Goal: Task Accomplishment & Management: Manage account settings

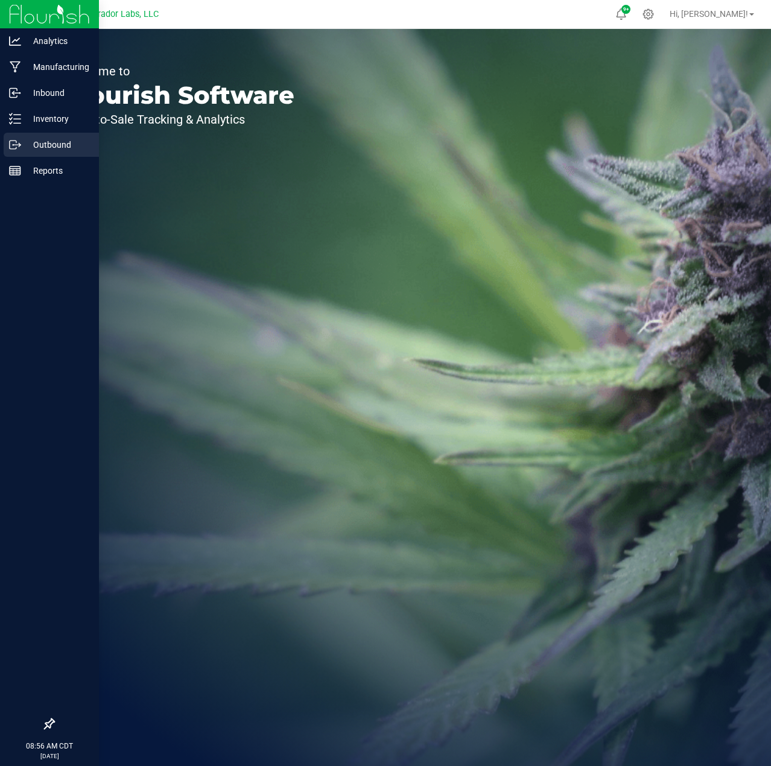
click at [14, 145] on icon at bounding box center [15, 145] width 12 height 12
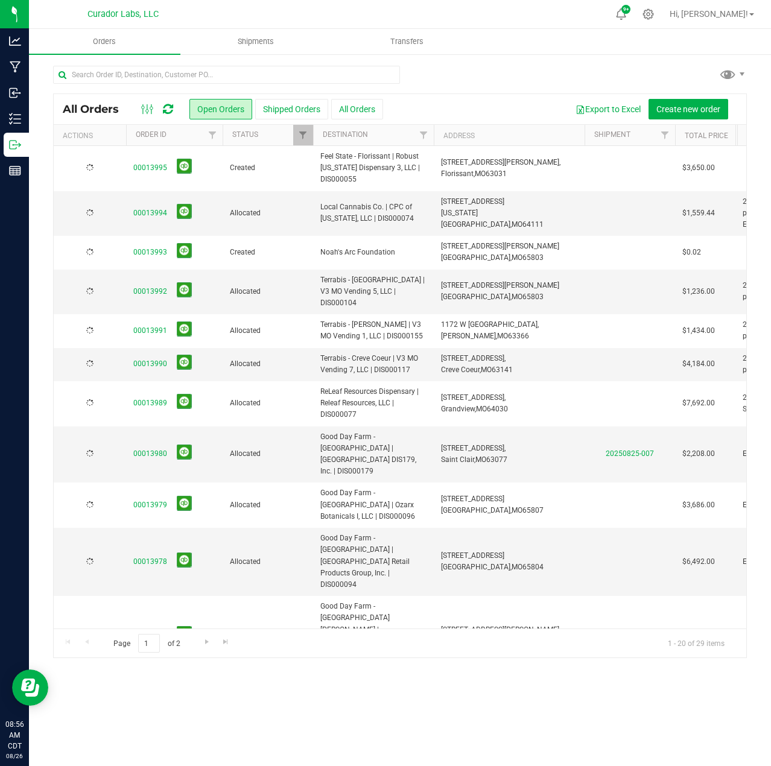
click at [129, 163] on td "00013995" at bounding box center [174, 168] width 97 height 45
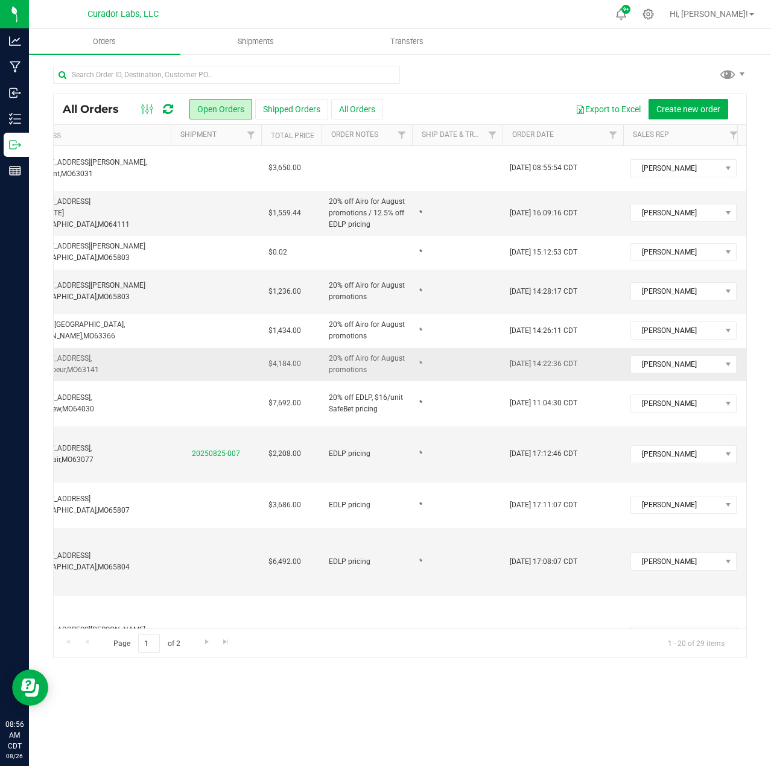
scroll to position [0, 418]
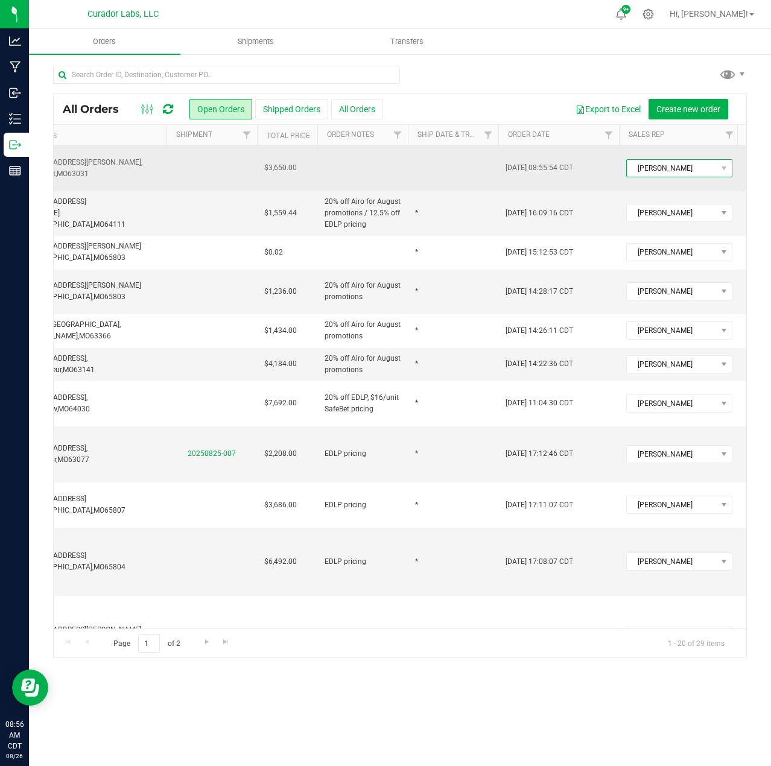
click at [647, 168] on span "[PERSON_NAME]" at bounding box center [672, 168] width 90 height 17
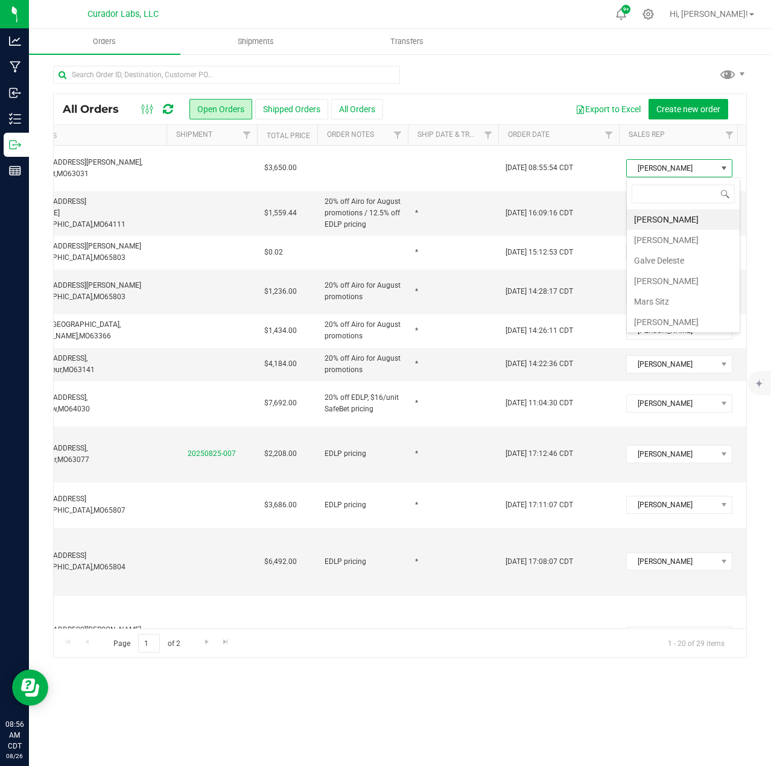
scroll to position [43, 0]
click at [663, 291] on li "[PERSON_NAME]" at bounding box center [683, 299] width 113 height 21
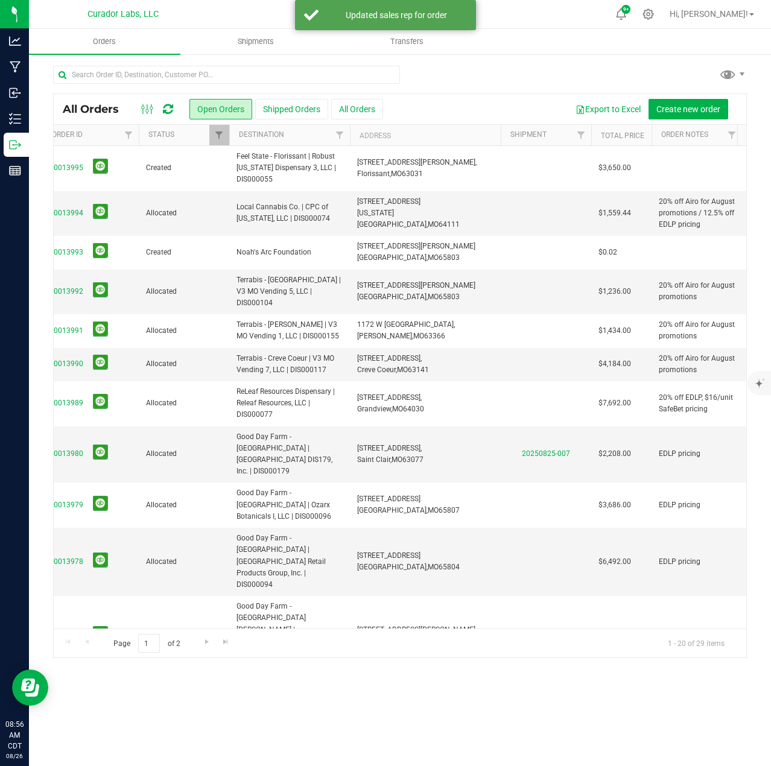
scroll to position [0, 98]
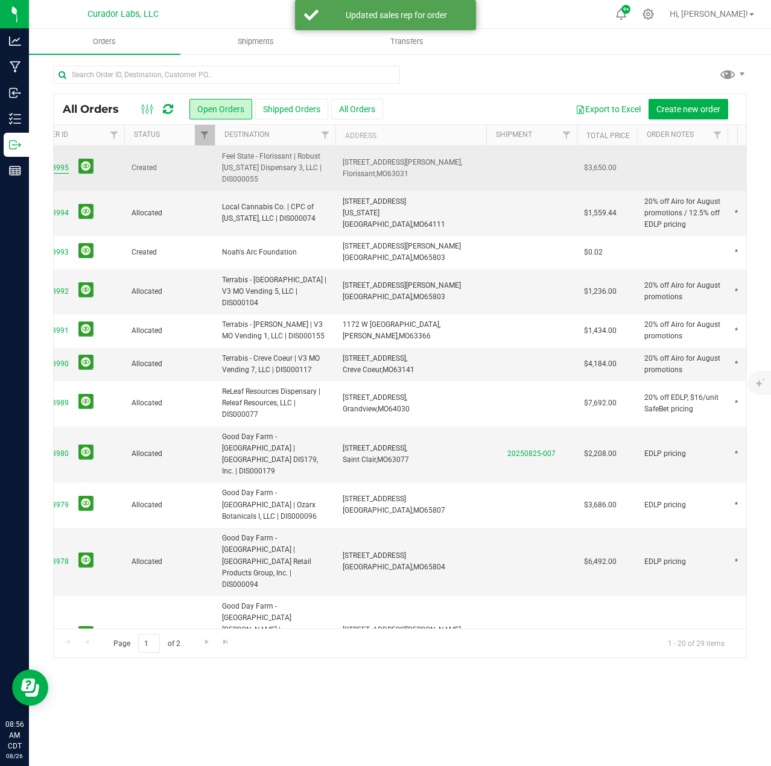
click at [60, 162] on link "00013995" at bounding box center [52, 167] width 34 height 11
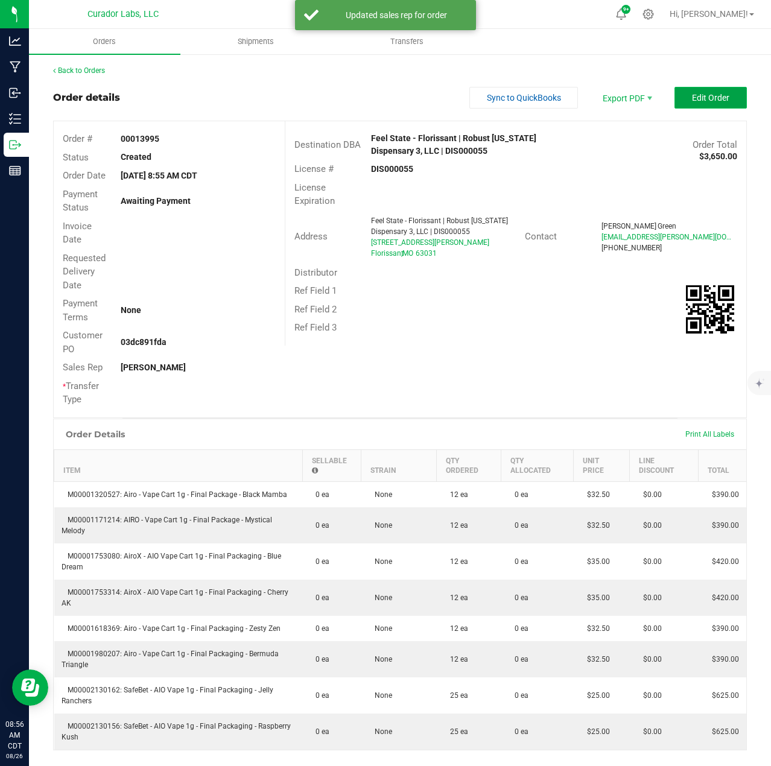
click at [704, 107] on button "Edit Order" at bounding box center [711, 98] width 72 height 22
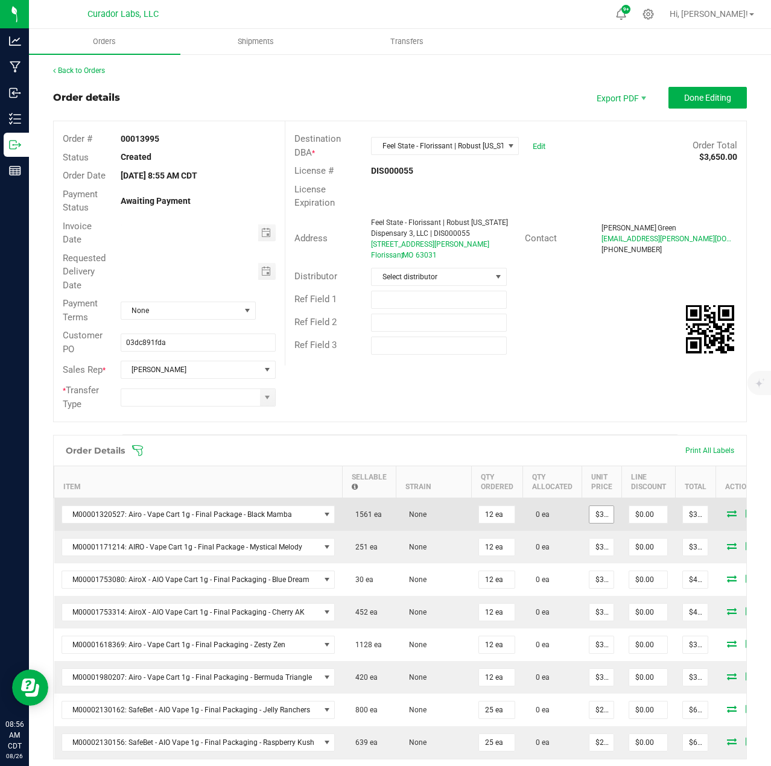
type input "32.5"
click at [597, 517] on input "32.5" at bounding box center [602, 514] width 24 height 17
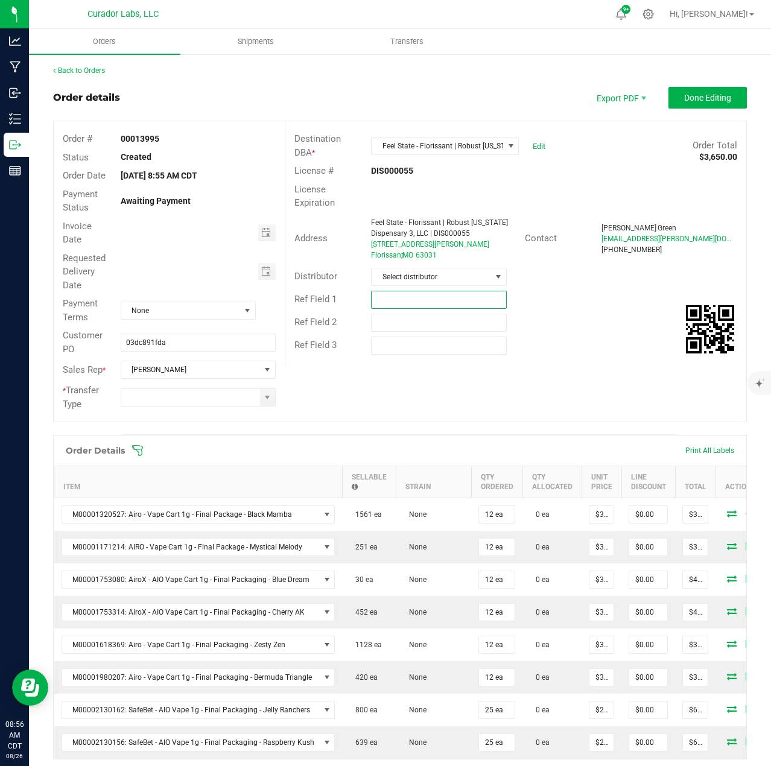
click at [399, 295] on input "text" at bounding box center [439, 300] width 136 height 18
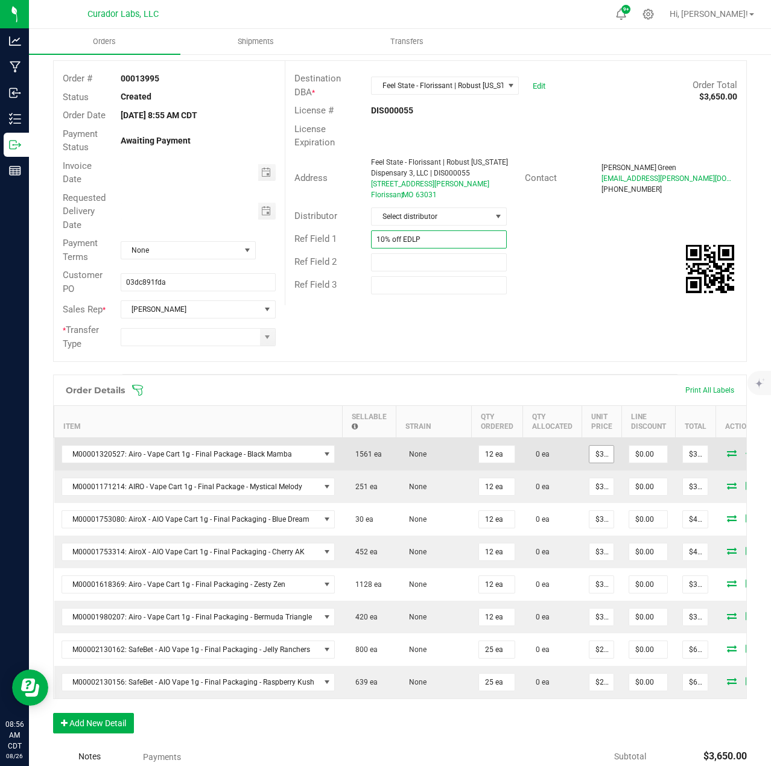
type input "10% off EDLP"
click at [600, 455] on input "32.5" at bounding box center [602, 454] width 24 height 17
click at [603, 453] on input "29.25" at bounding box center [602, 454] width 24 height 17
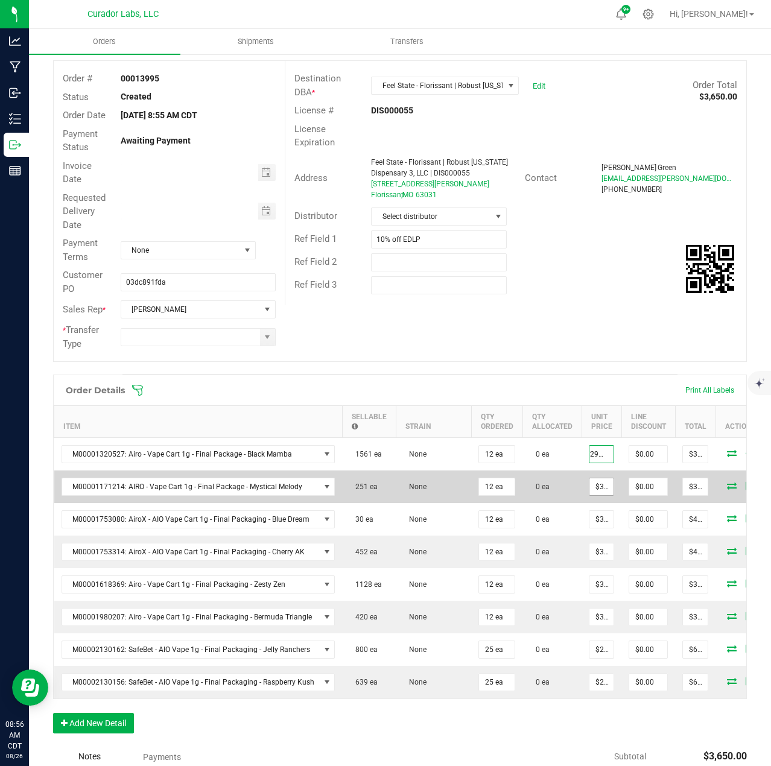
type input "29.25"
type input "32.5"
type input "$29.25000"
type input "$351.00"
click at [597, 486] on input "32.5" at bounding box center [602, 487] width 24 height 17
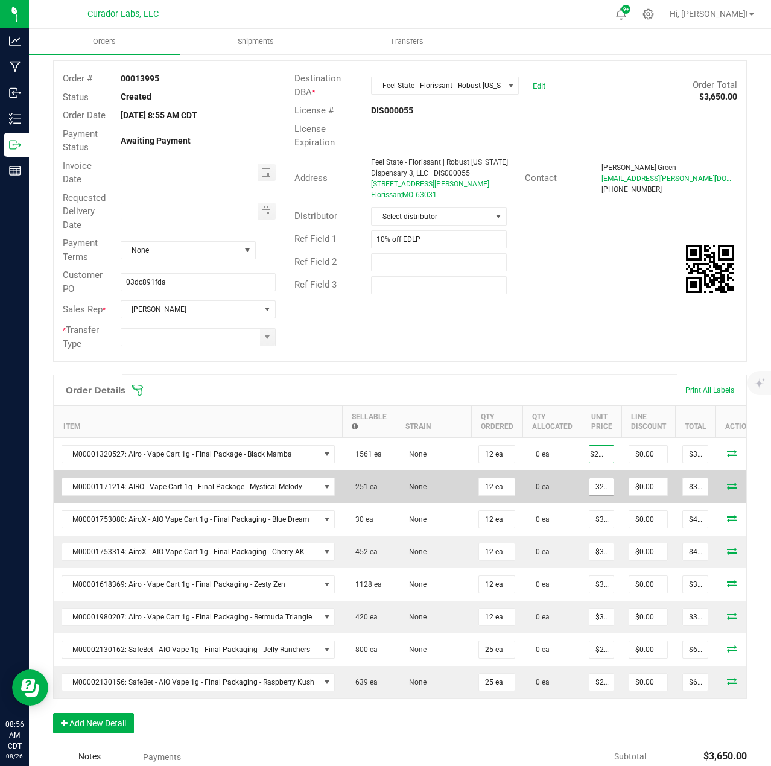
scroll to position [0, 0]
paste input "29.2"
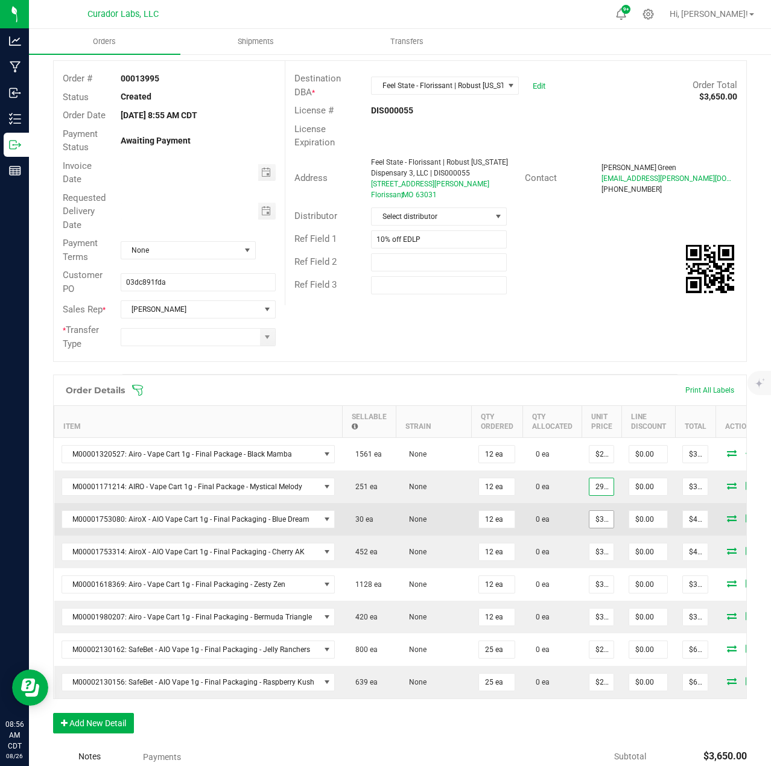
scroll to position [0, 5]
type input "$29.25000"
type input "$351.00"
click at [599, 519] on input "35" at bounding box center [602, 519] width 24 height 17
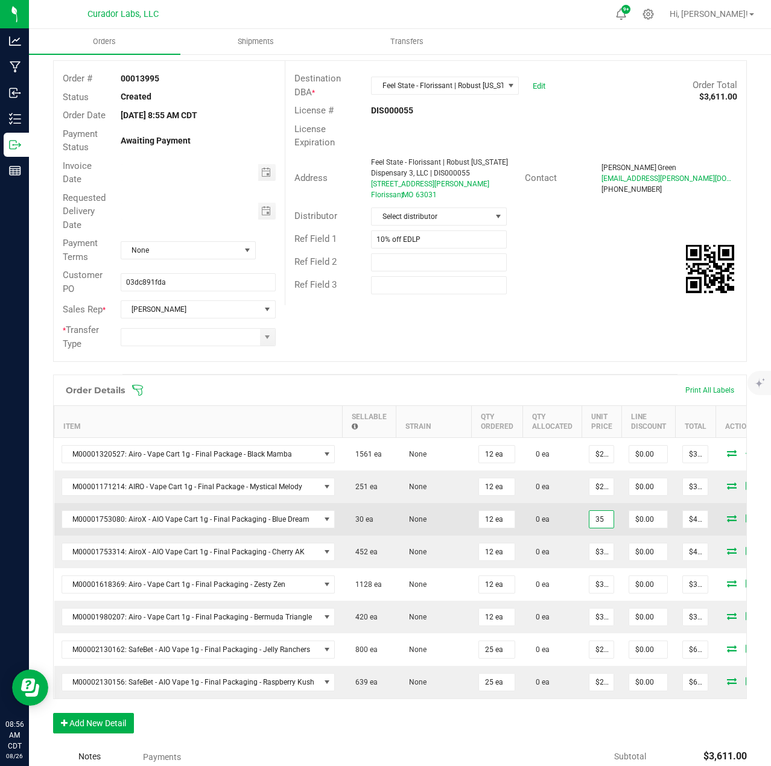
paste input "29.2"
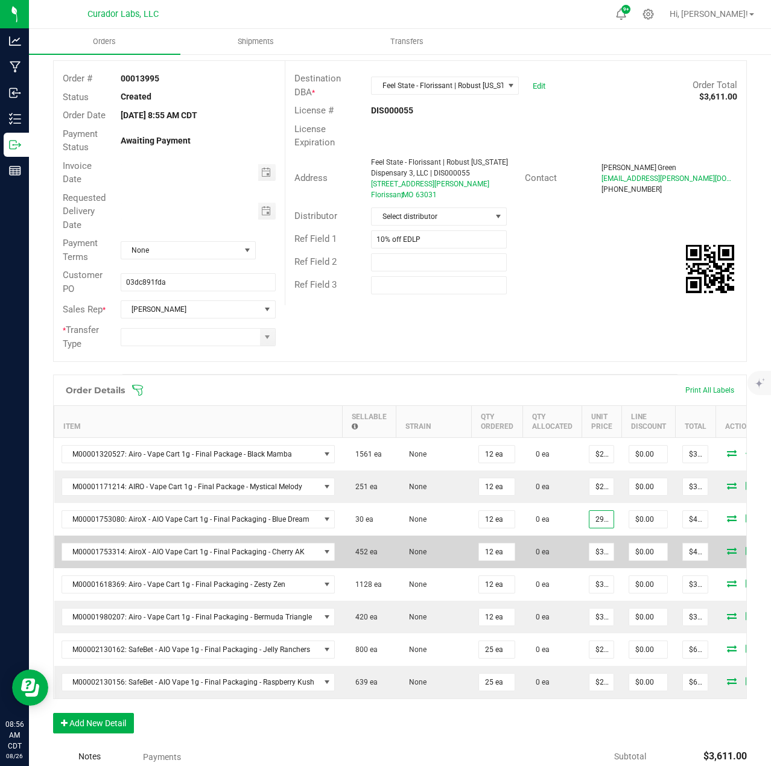
scroll to position [0, 5]
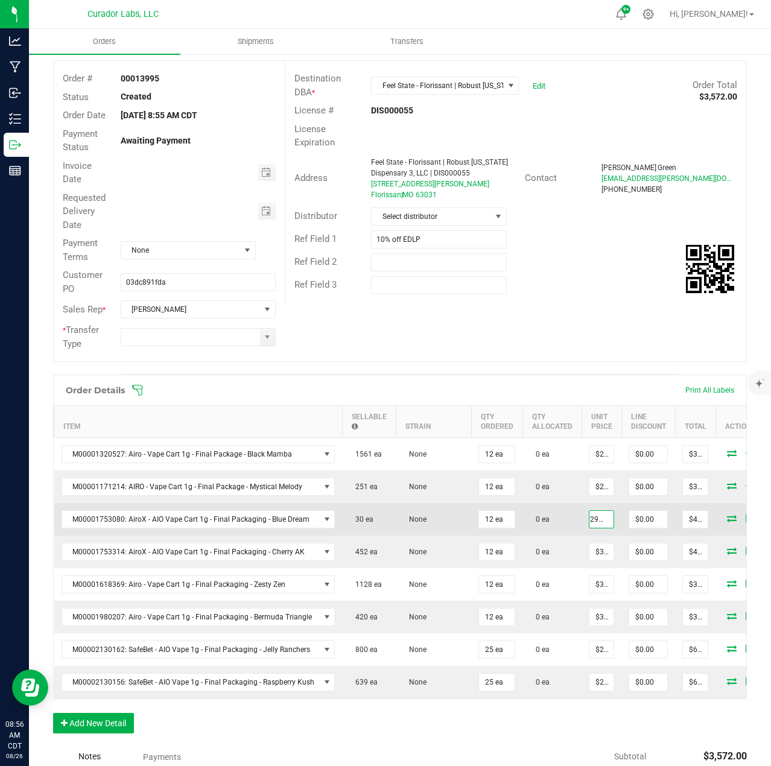
type input "$29.25000"
type input "$351.00"
click at [573, 515] on td "0 ea" at bounding box center [552, 519] width 59 height 33
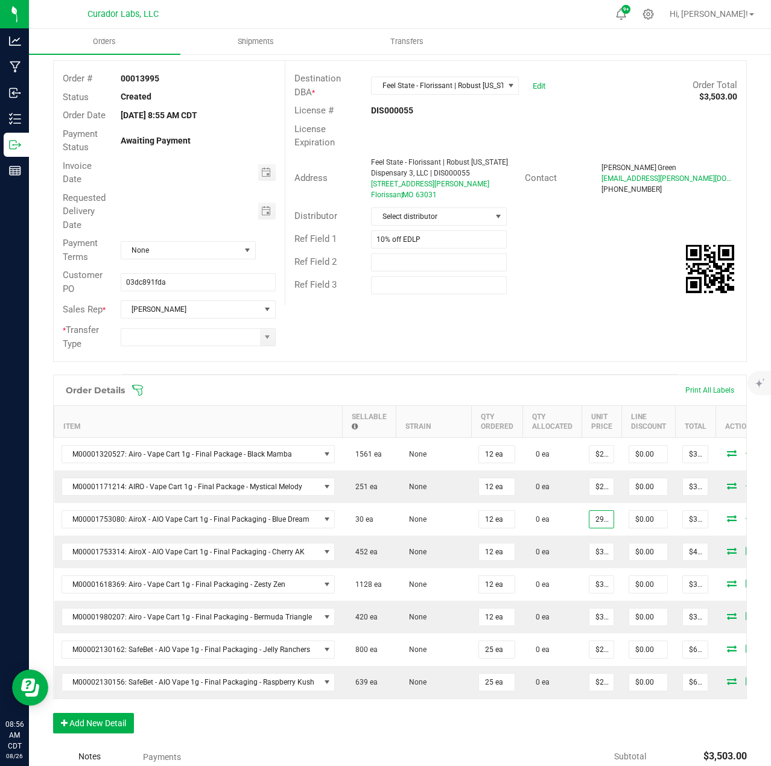
click at [590, 517] on input "29.25" at bounding box center [602, 519] width 24 height 17
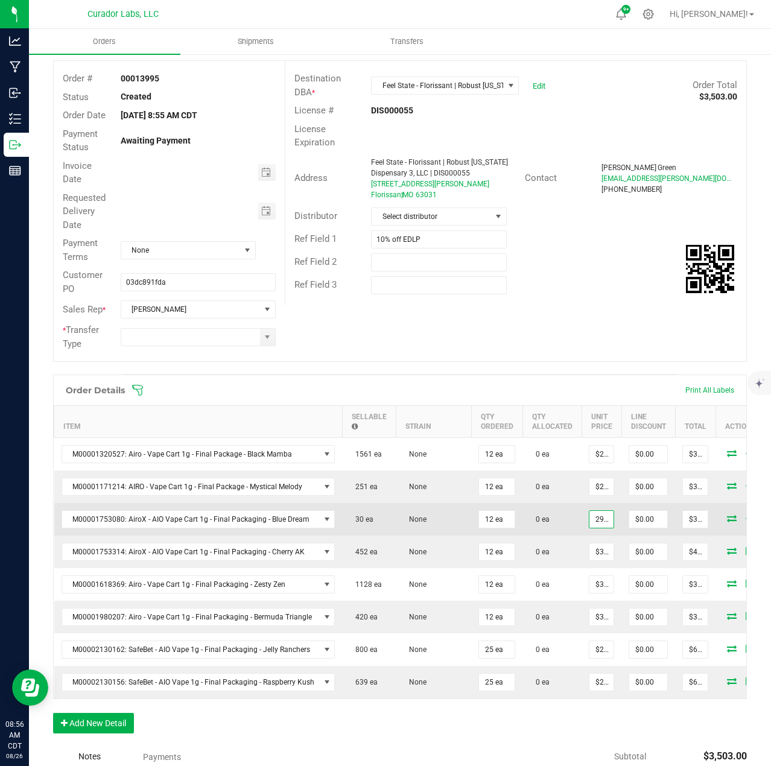
click at [601, 517] on input "29.25" at bounding box center [602, 519] width 24 height 17
click at [595, 519] on input "31.50" at bounding box center [602, 519] width 24 height 17
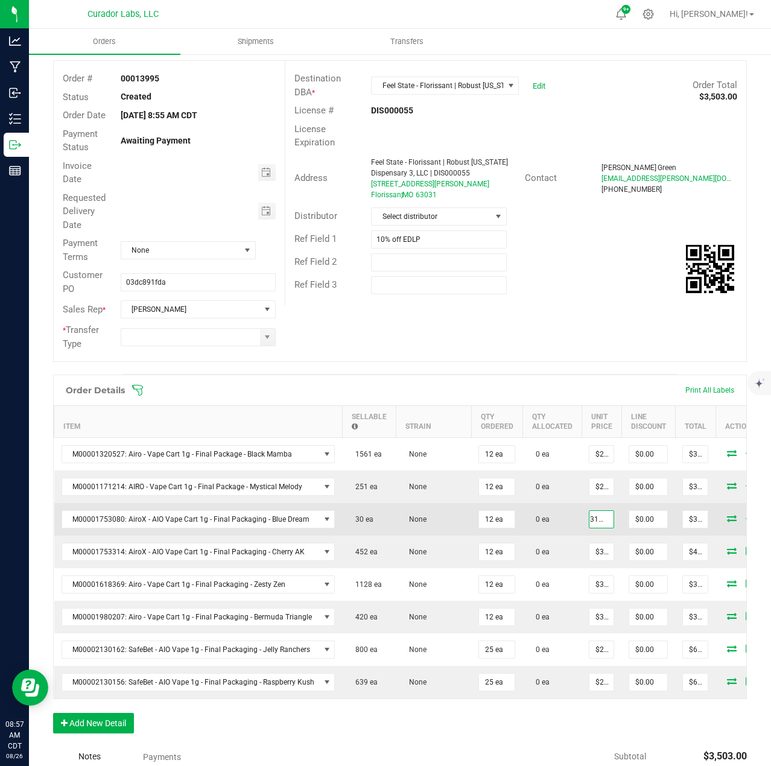
click at [595, 519] on input "31.50" at bounding box center [602, 519] width 24 height 17
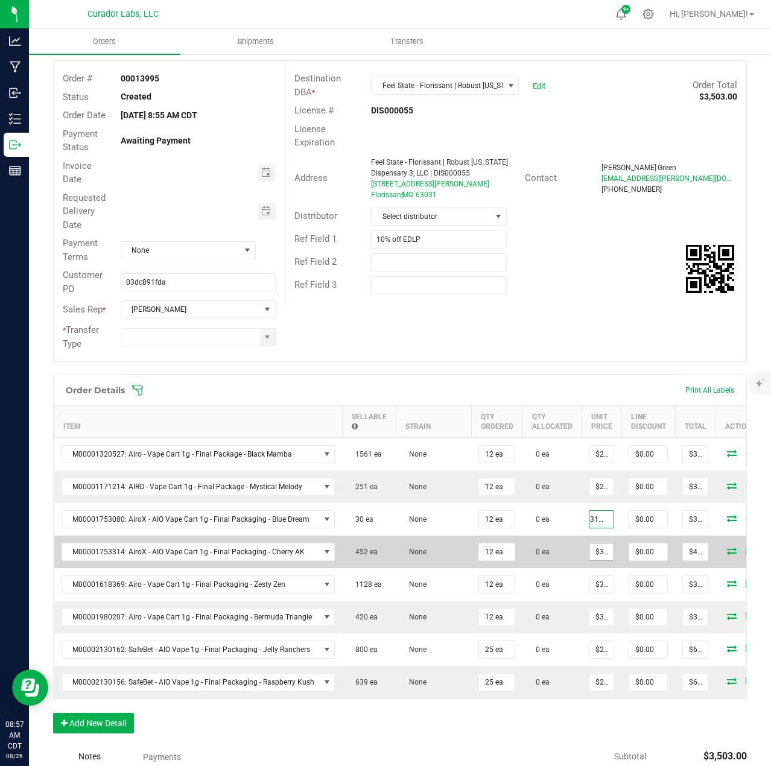
type input "31.50"
type input "35"
type input "$31.50000"
type input "$378.00"
click at [594, 552] on input "35" at bounding box center [602, 552] width 24 height 17
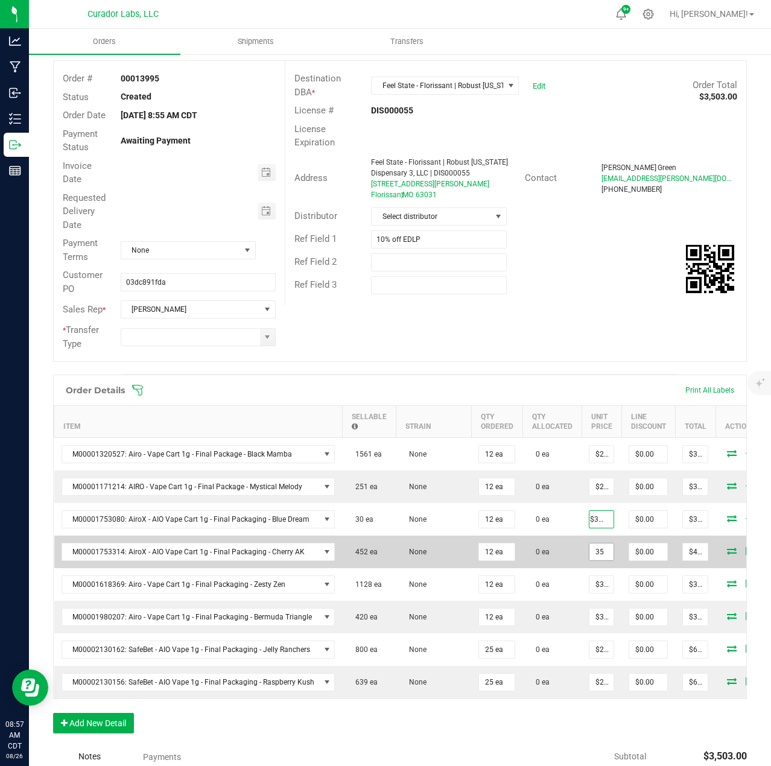
scroll to position [0, 0]
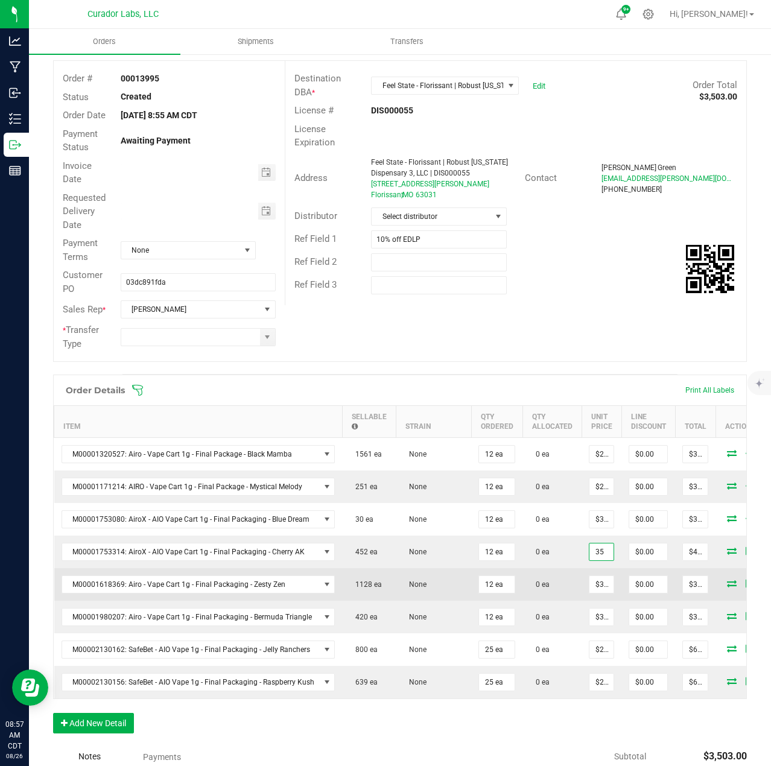
paste input "1."
type input "$31.50000"
type input "$378.00"
click at [594, 584] on input "32.5" at bounding box center [602, 584] width 24 height 17
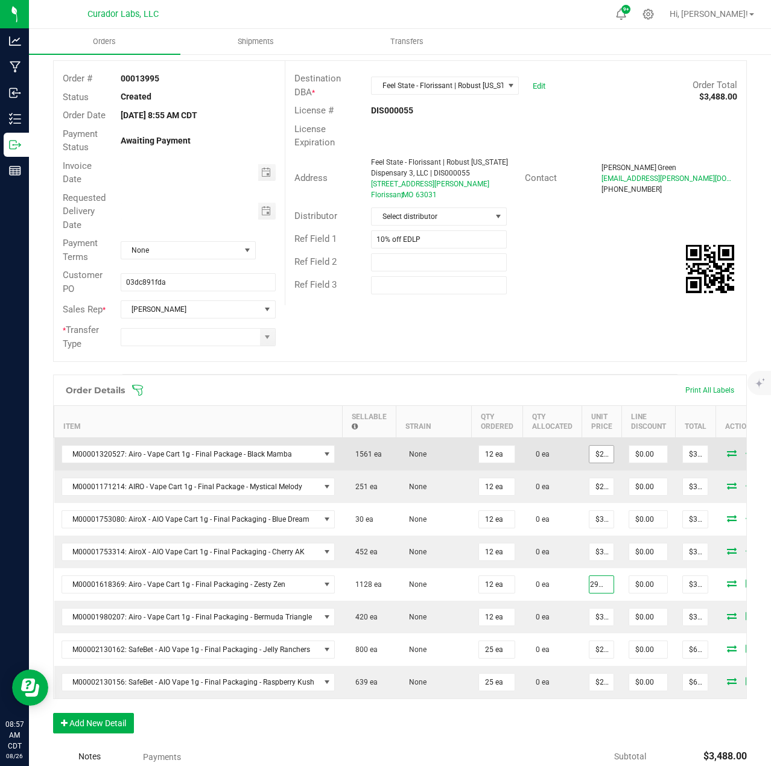
type input "$29.25000"
type input "$351.00"
click at [603, 450] on input "29.25" at bounding box center [602, 454] width 24 height 17
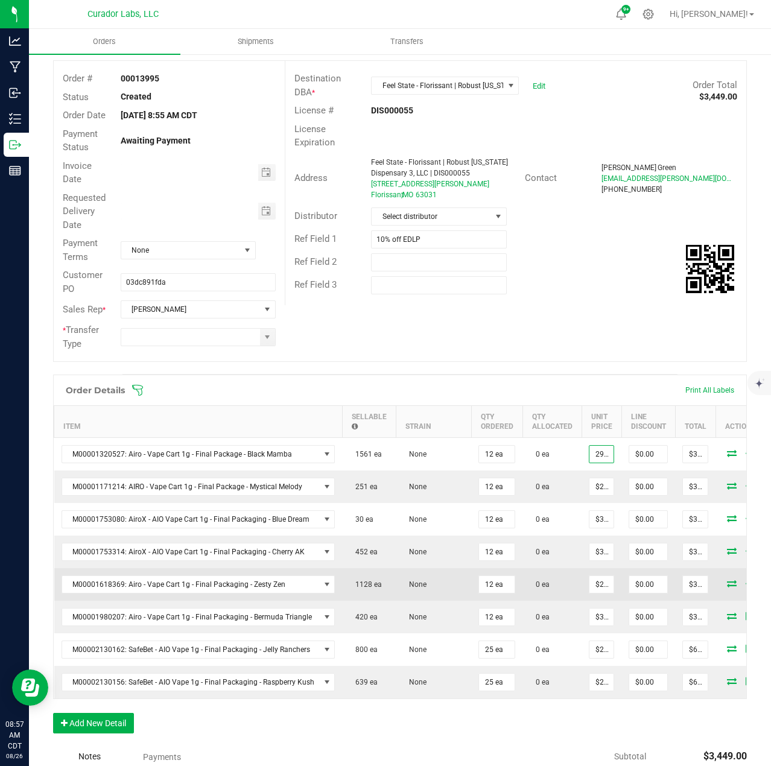
type input "$29.25000"
click at [594, 594] on td "$29.25000" at bounding box center [602, 584] width 40 height 33
type input "29.25"
click at [593, 586] on input "29.25" at bounding box center [602, 584] width 24 height 17
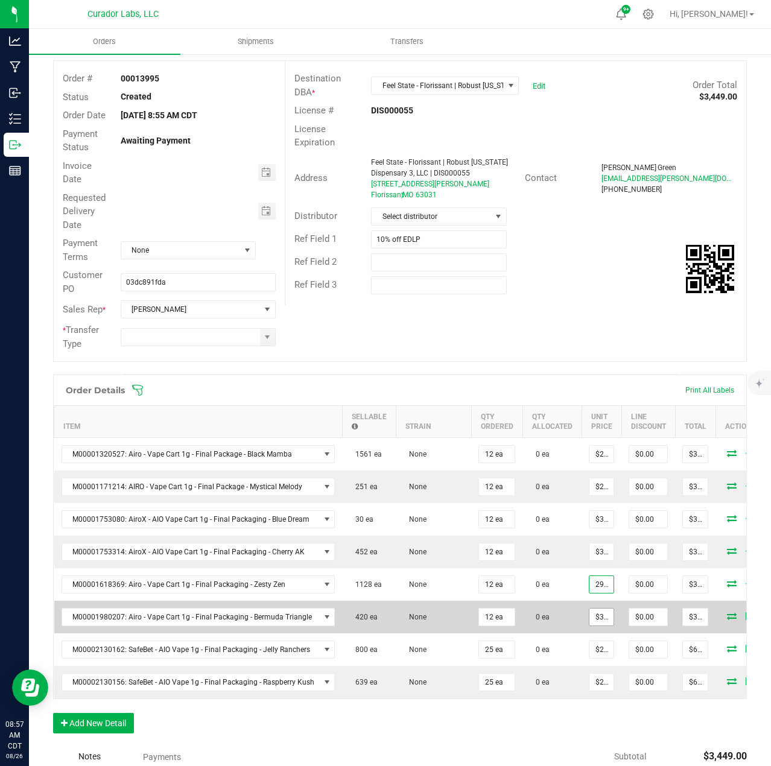
scroll to position [0, 5]
type input "32.5"
type input "$29.25000"
click at [593, 614] on input "32.5" at bounding box center [602, 617] width 24 height 17
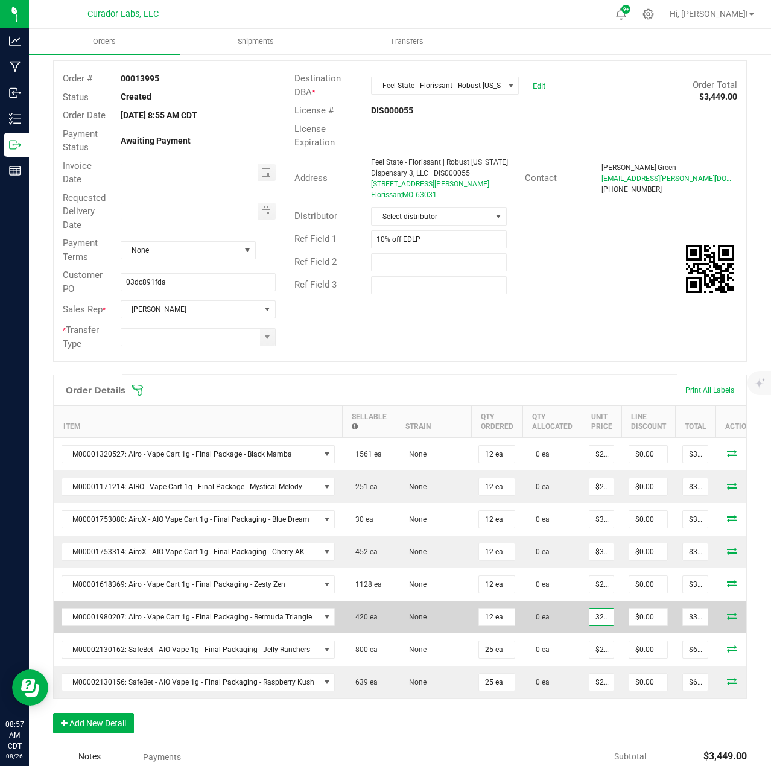
paste input "29.2"
type input "$29.25000"
type input "$351.00"
click at [562, 627] on td "0 ea" at bounding box center [552, 617] width 59 height 33
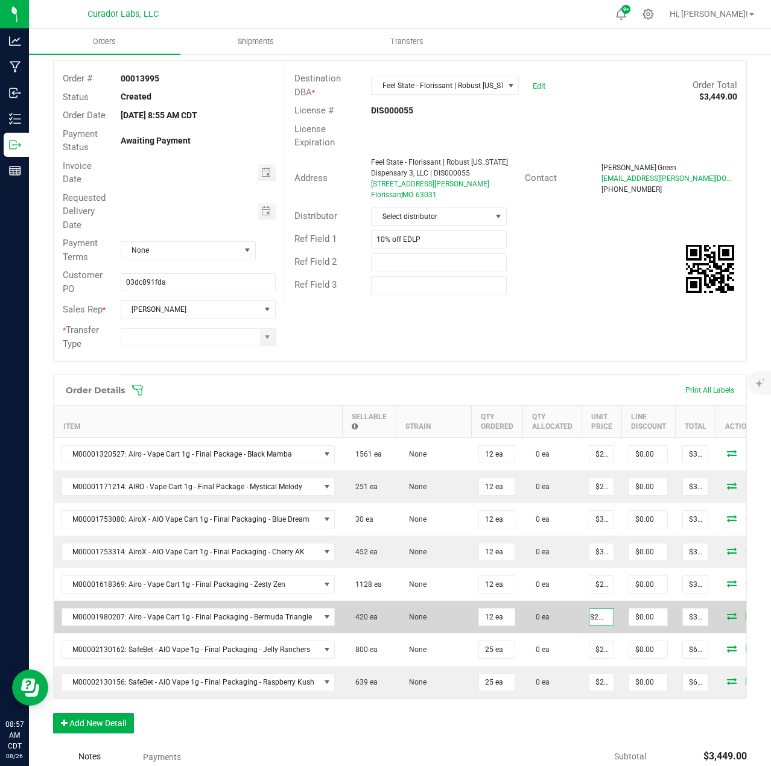
scroll to position [0, 0]
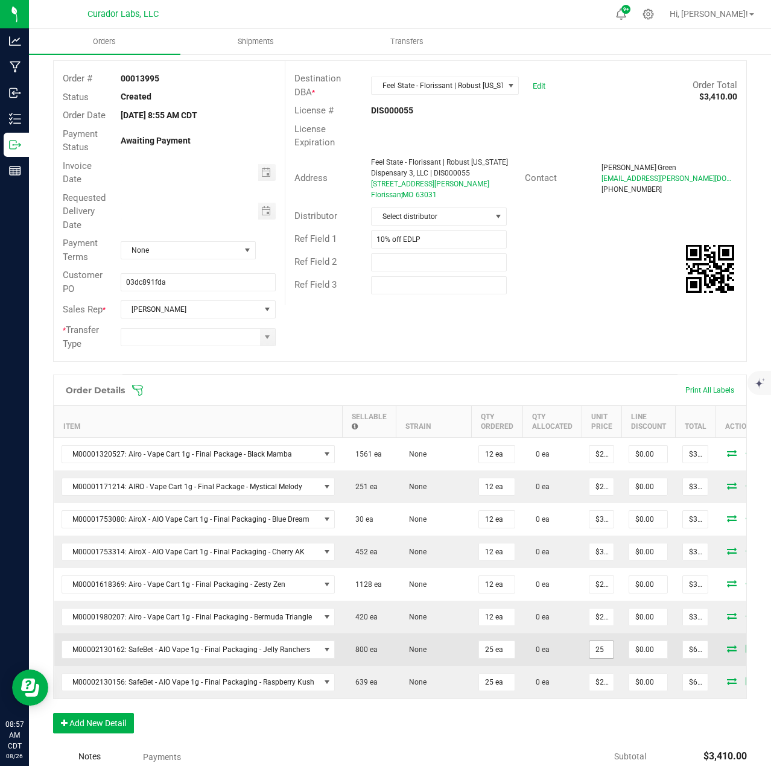
click at [590, 646] on input "25" at bounding box center [602, 649] width 24 height 17
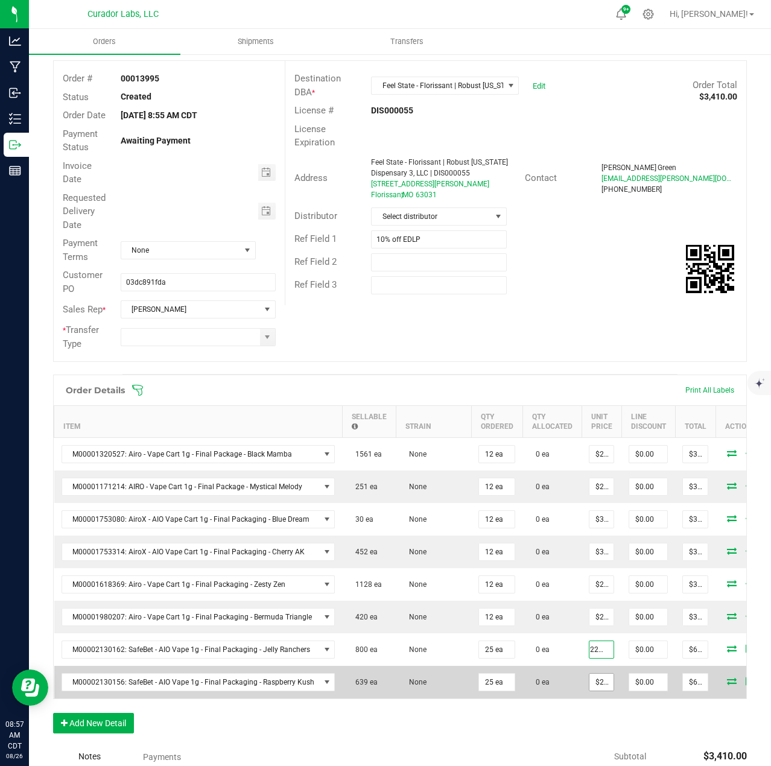
type input "$22.50000"
type input "$562.50"
click at [599, 686] on input "25" at bounding box center [602, 682] width 24 height 17
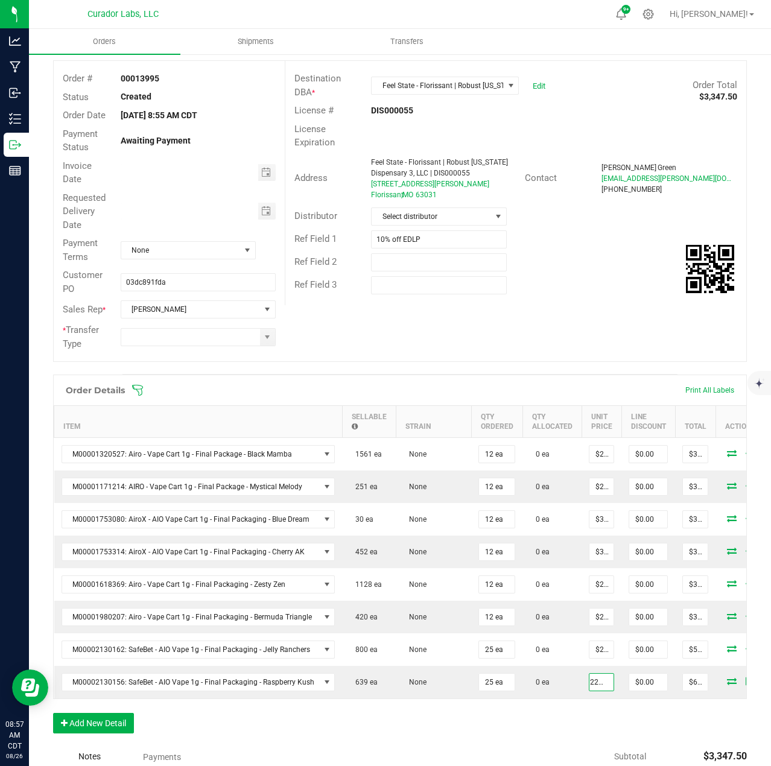
type input "$22.50000"
type input "$562.50"
click at [601, 718] on div "Order Details Print All Labels Item Sellable Strain Qty Ordered Qty Allocated U…" at bounding box center [400, 560] width 694 height 371
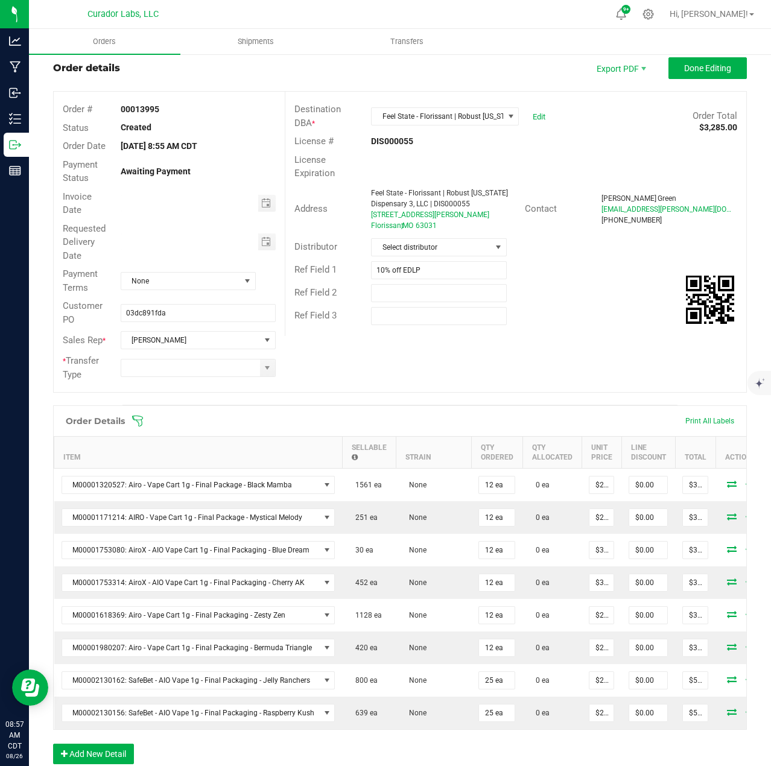
scroll to position [0, 0]
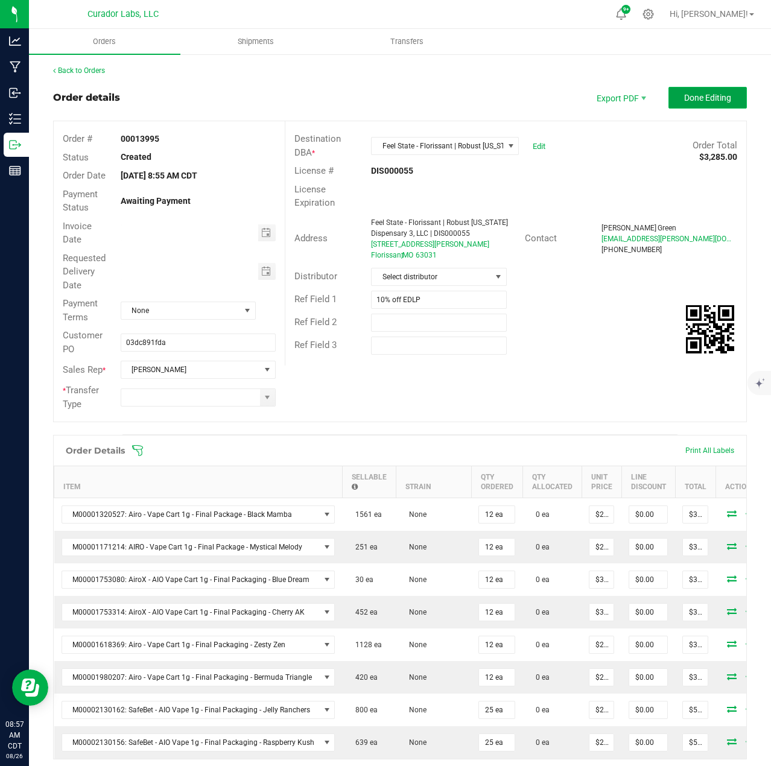
click at [684, 99] on span "Done Editing" at bounding box center [707, 98] width 47 height 10
click at [262, 393] on span at bounding box center [267, 398] width 10 height 10
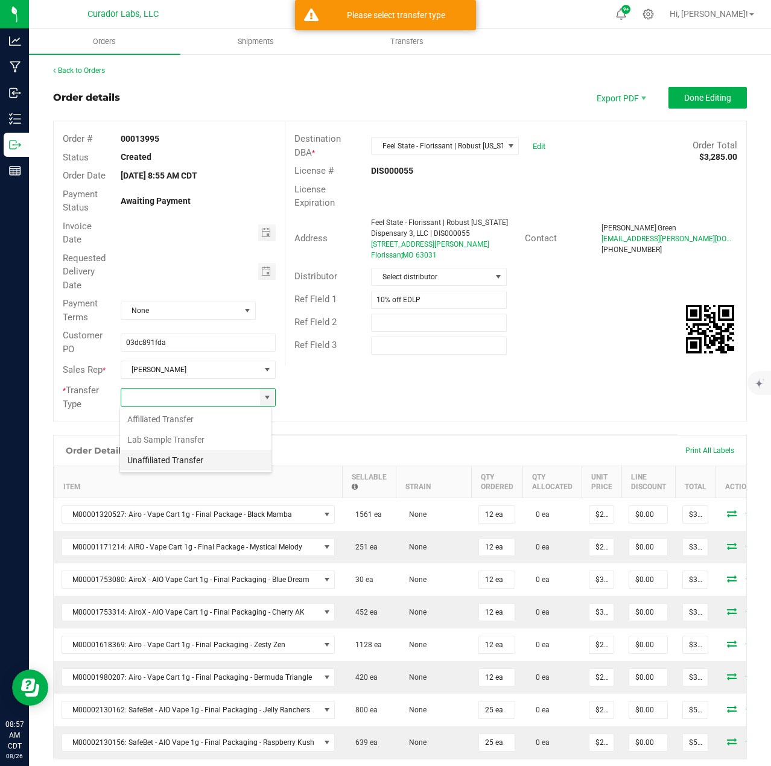
scroll to position [18, 153]
click at [177, 466] on li "Unaffiliated Transfer" at bounding box center [195, 460] width 151 height 21
type input "Unaffiliated Transfer"
click at [707, 98] on span "Done Editing" at bounding box center [707, 98] width 47 height 10
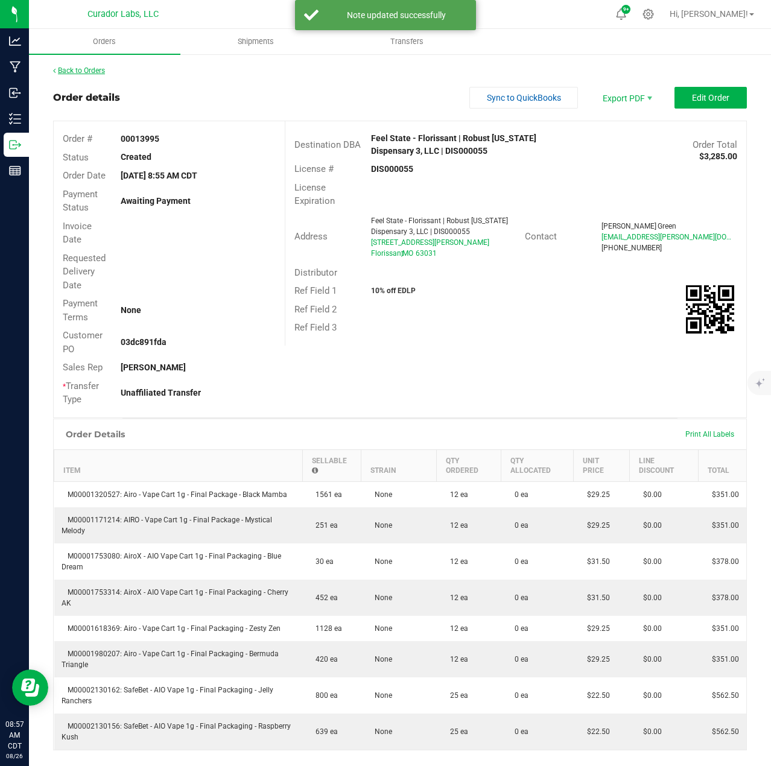
click at [84, 68] on link "Back to Orders" at bounding box center [79, 70] width 52 height 8
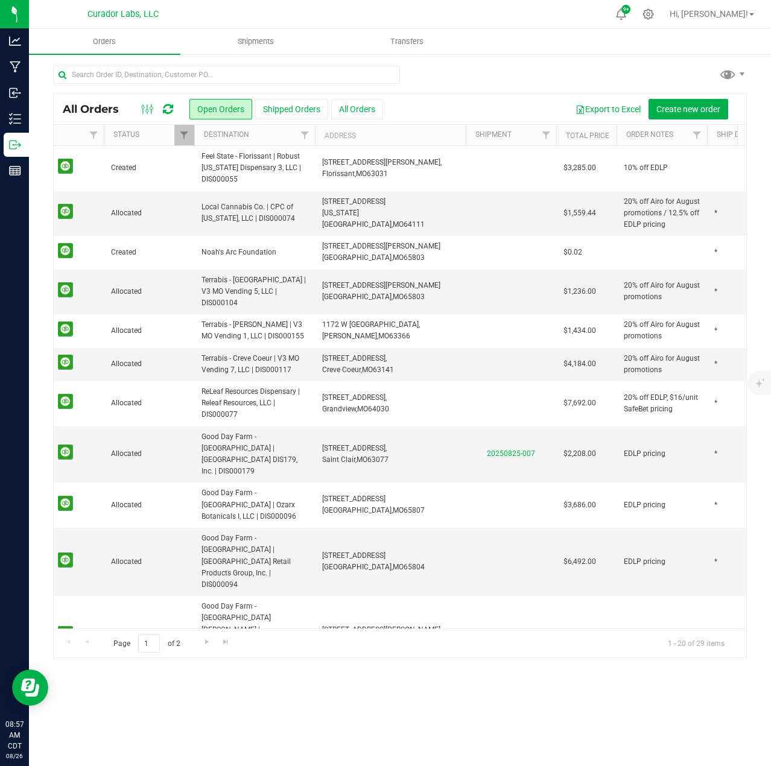
scroll to position [0, 234]
